Goal: Information Seeking & Learning: Find specific page/section

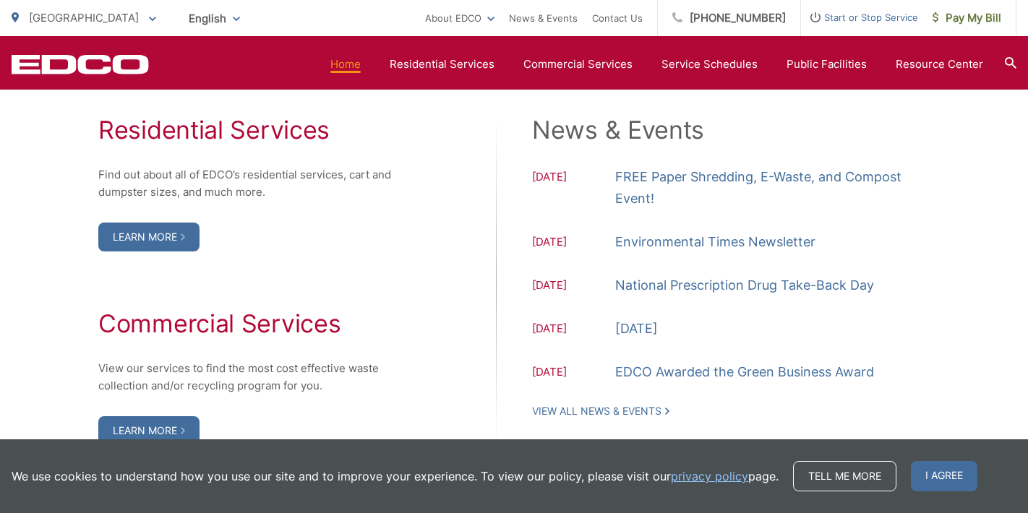
scroll to position [1500, 0]
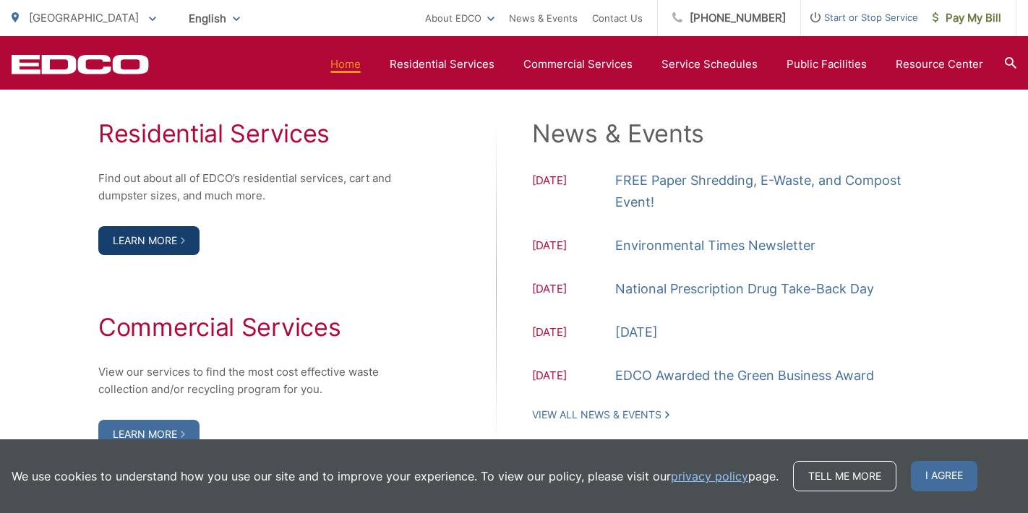
click at [145, 255] on link "Learn More" at bounding box center [148, 240] width 101 height 29
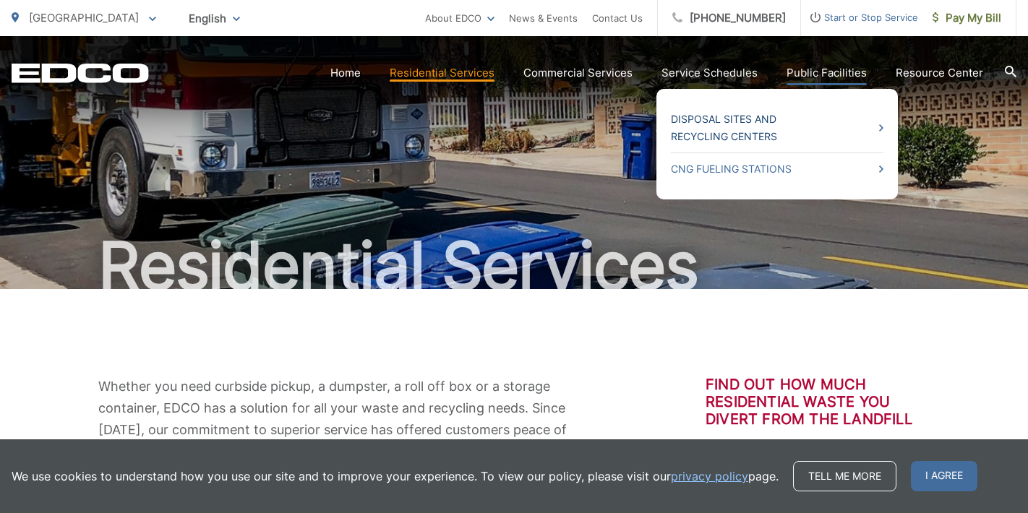
click at [762, 122] on link "Disposal Sites and Recycling Centers" at bounding box center [777, 128] width 212 height 35
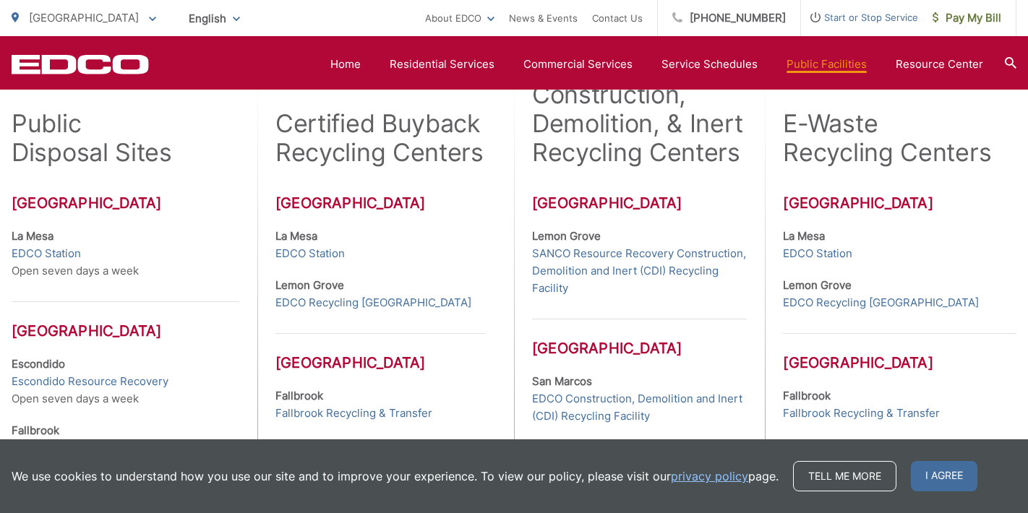
scroll to position [429, 0]
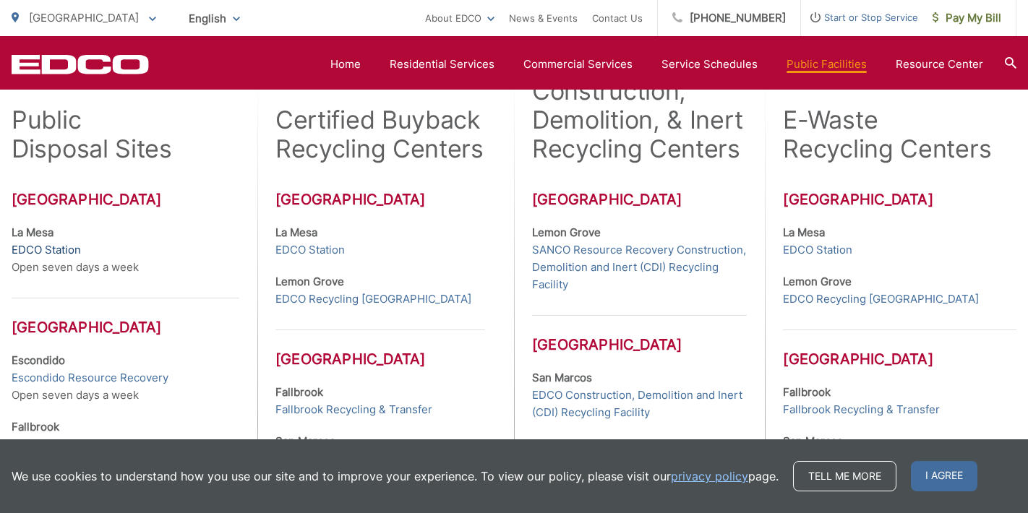
click at [53, 252] on link "EDCO Station" at bounding box center [46, 249] width 69 height 17
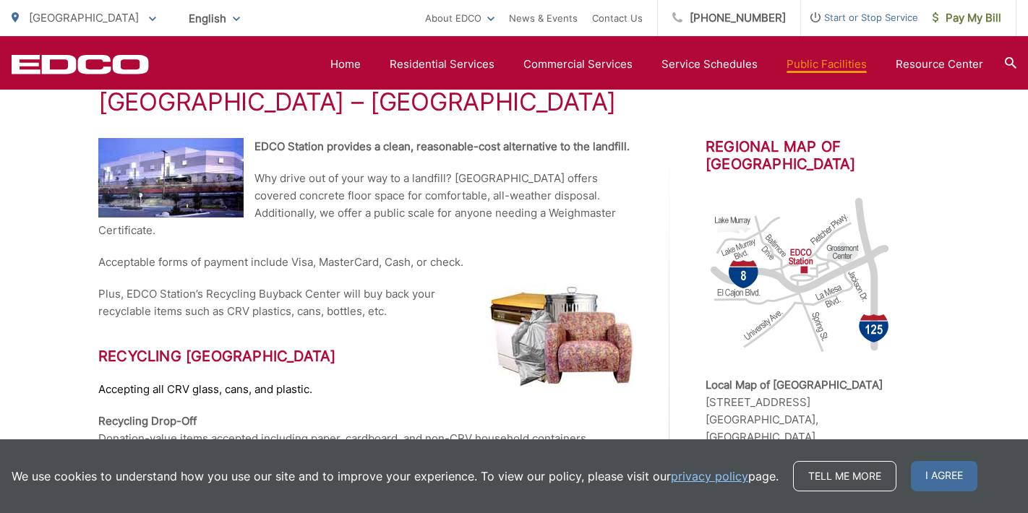
scroll to position [285, 0]
